Goal: Information Seeking & Learning: Check status

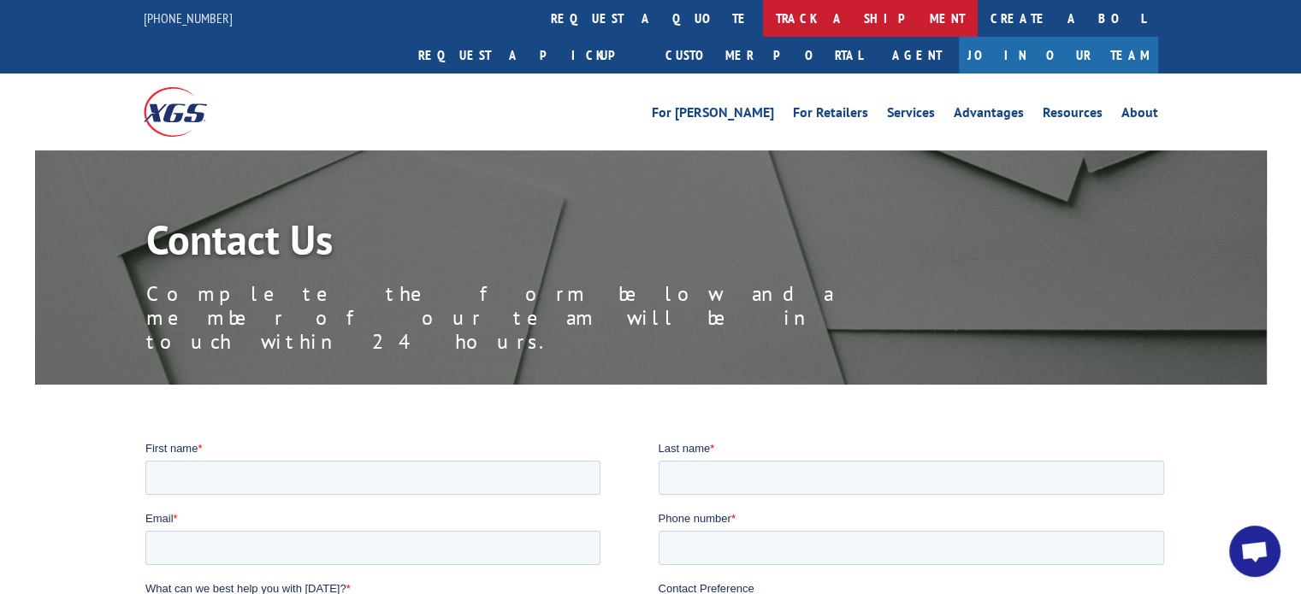
click at [763, 15] on link "track a shipment" at bounding box center [870, 18] width 215 height 37
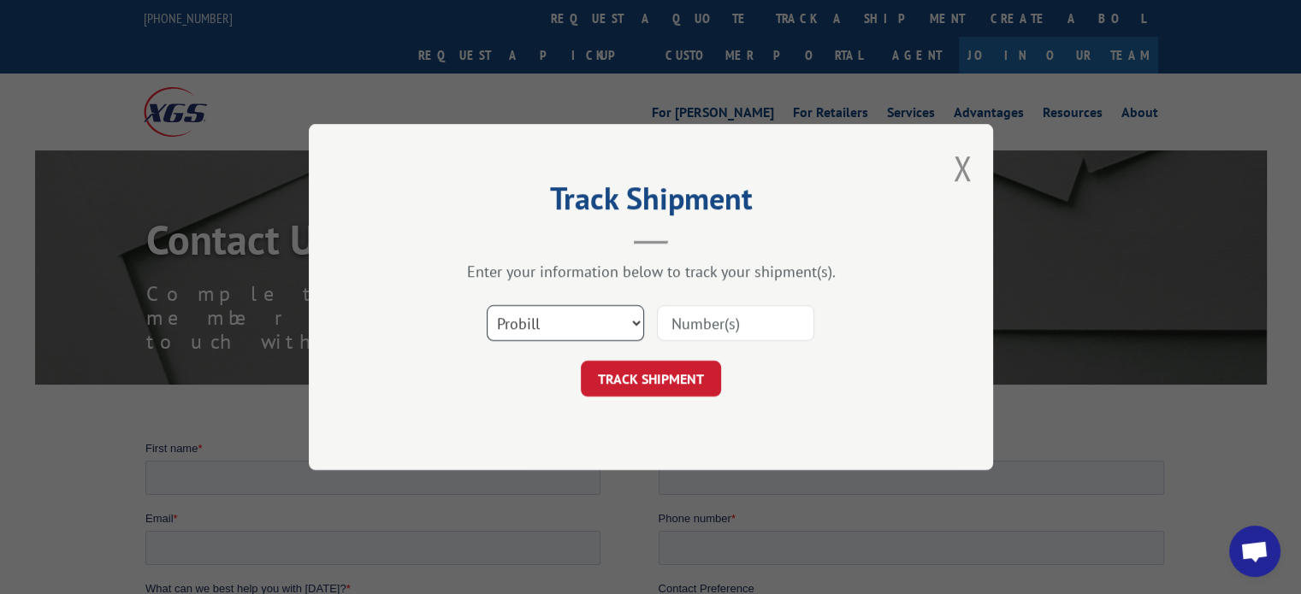
click at [578, 327] on select "Select category... Probill BOL PO" at bounding box center [565, 323] width 157 height 36
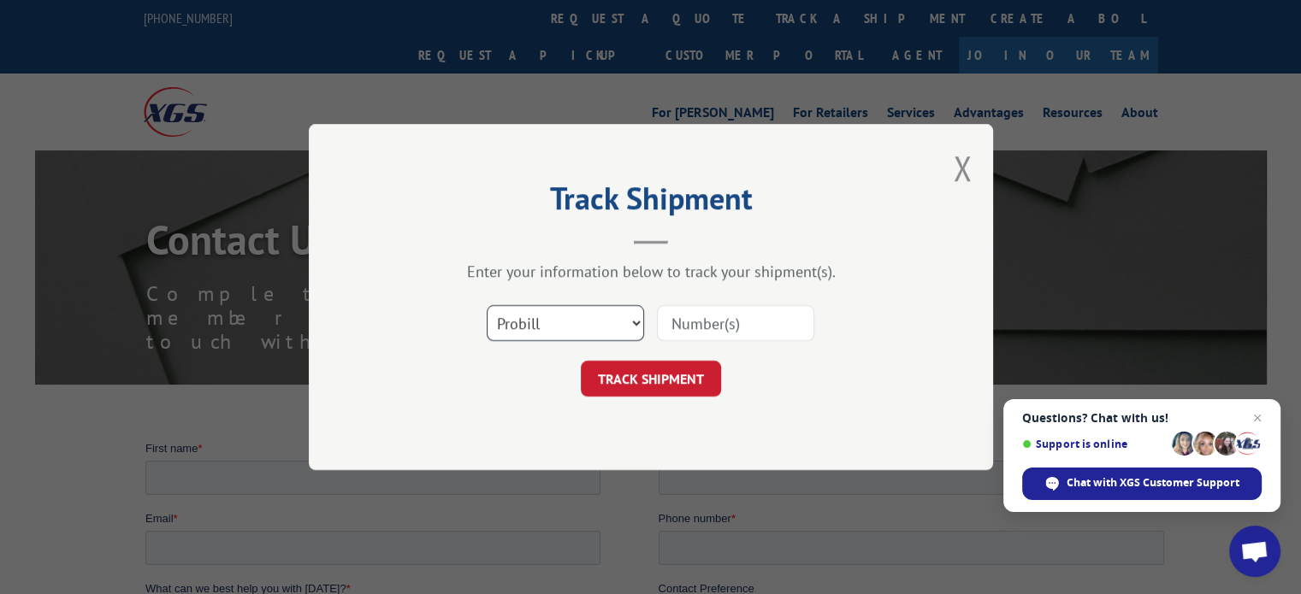
select select "bol"
click at [487, 305] on select "Select category... Probill BOL PO" at bounding box center [565, 323] width 157 height 36
click at [687, 315] on input at bounding box center [735, 323] width 157 height 36
drag, startPoint x: 742, startPoint y: 321, endPoint x: 790, endPoint y: 326, distance: 48.2
click at [768, 326] on input at bounding box center [735, 323] width 157 height 36
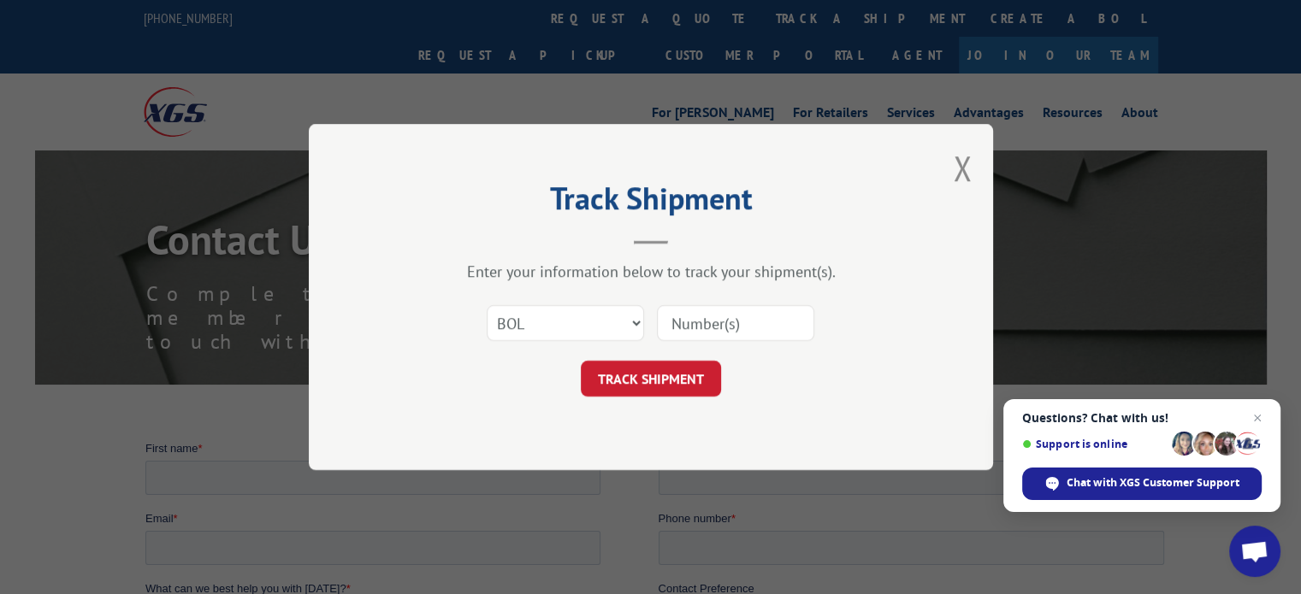
click at [723, 316] on input at bounding box center [735, 323] width 157 height 36
type input "2860348"
click at [650, 365] on button "TRACK SHIPMENT" at bounding box center [651, 379] width 140 height 36
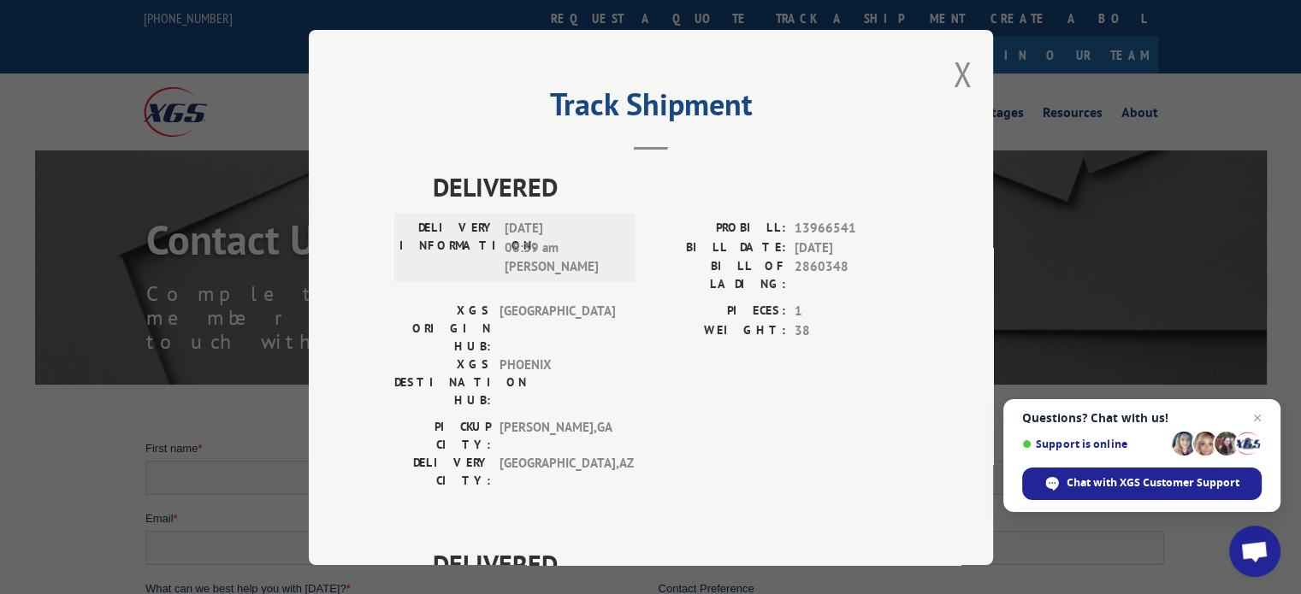
click at [969, 74] on div "Track Shipment DELIVERED DELIVERY INFORMATION: [DATE] 08:39 am [PERSON_NAME] PR…" at bounding box center [651, 297] width 684 height 535
click at [961, 74] on button "Close modal" at bounding box center [962, 73] width 19 height 45
